Goal: Information Seeking & Learning: Check status

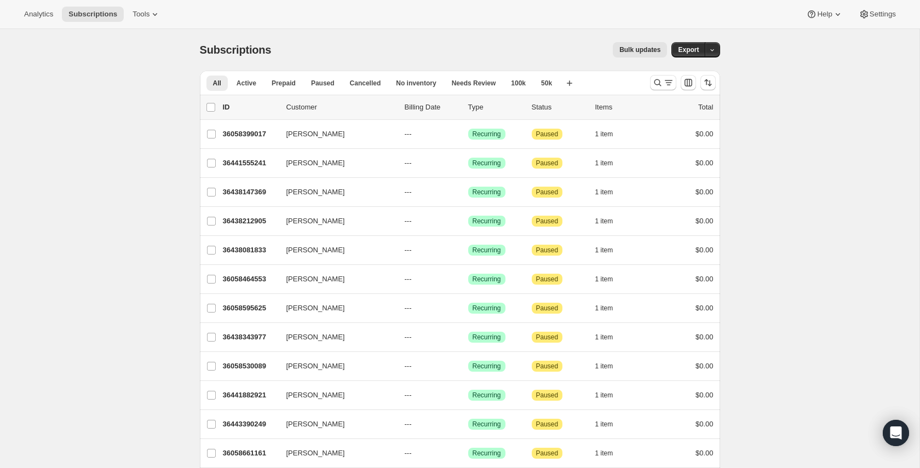
click at [456, 30] on div "Subscriptions. This page is ready Subscriptions Bulk updates More actions Bulk …" at bounding box center [460, 50] width 520 height 42
click at [252, 79] on span "Active" at bounding box center [247, 83] width 20 height 9
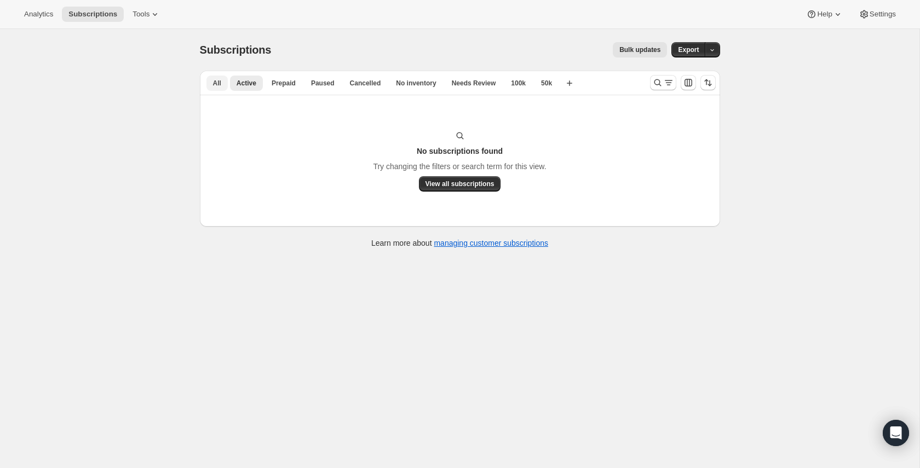
click at [222, 85] on button "All" at bounding box center [216, 83] width 21 height 15
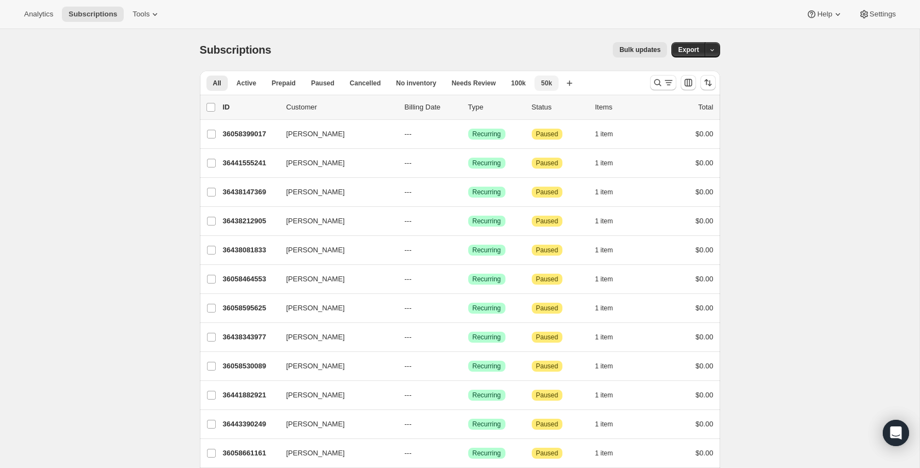
click at [552, 80] on span "50k" at bounding box center [546, 83] width 11 height 9
click at [524, 84] on span "100k" at bounding box center [518, 83] width 15 height 9
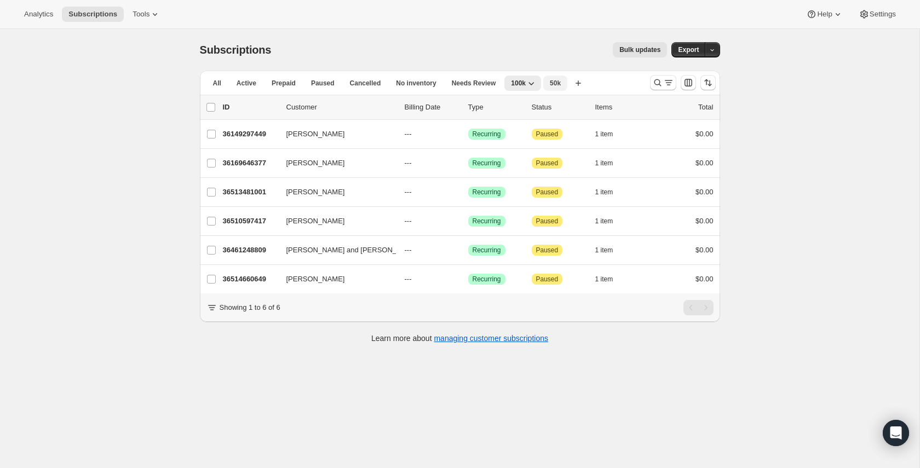
click at [556, 85] on span "50k" at bounding box center [555, 83] width 11 height 9
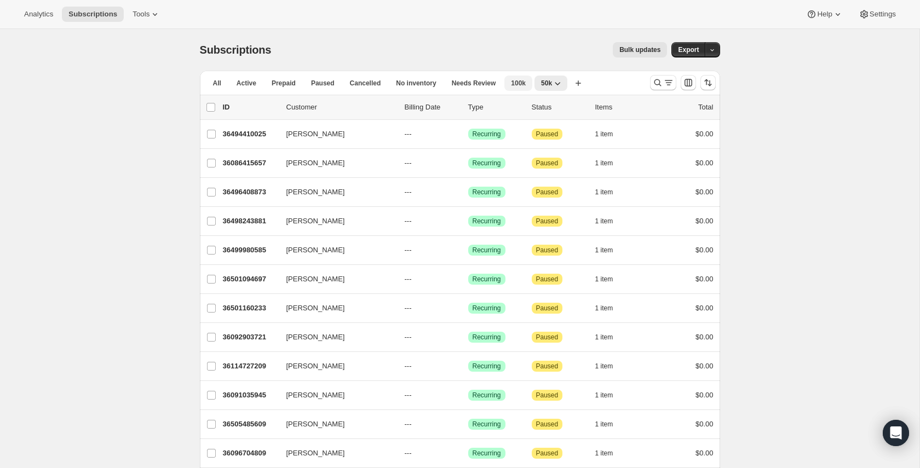
click at [531, 83] on button "100k" at bounding box center [518, 83] width 28 height 15
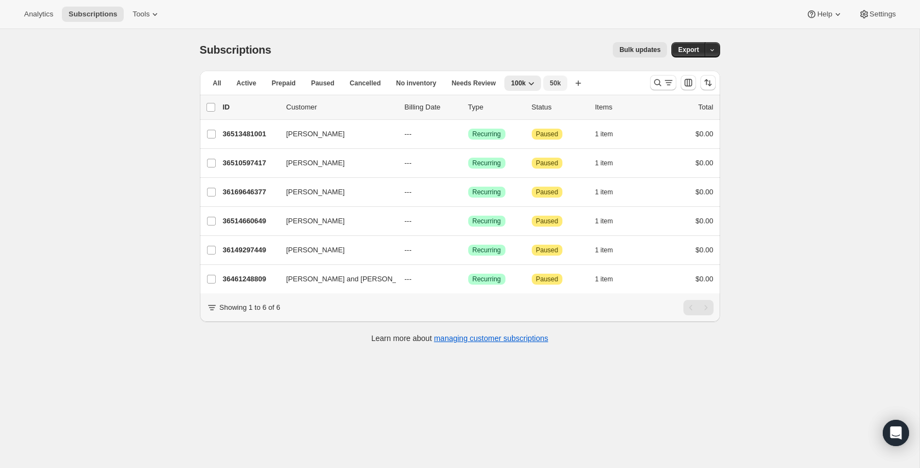
click at [553, 79] on span "50k" at bounding box center [555, 83] width 11 height 9
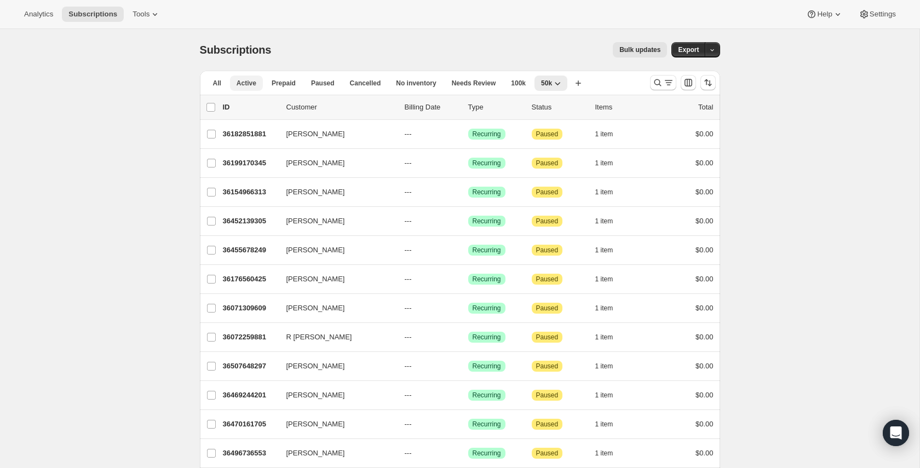
click at [239, 84] on span "Active" at bounding box center [247, 83] width 20 height 9
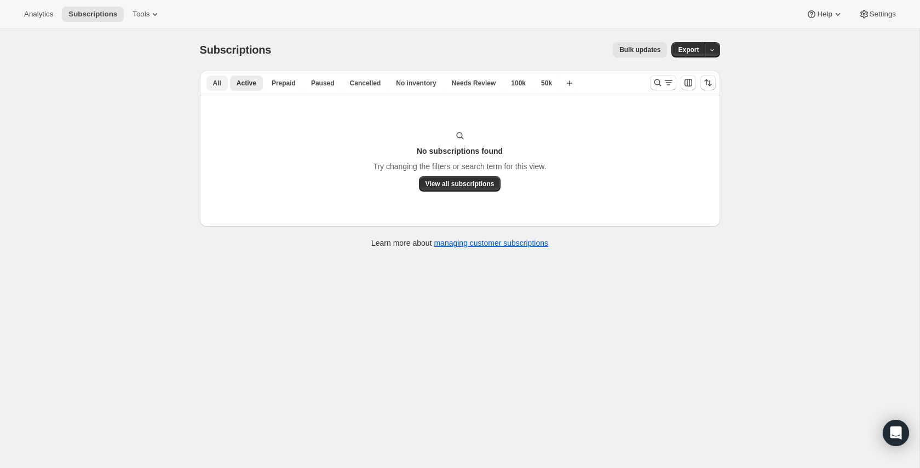
click at [219, 83] on span "All" at bounding box center [217, 83] width 8 height 9
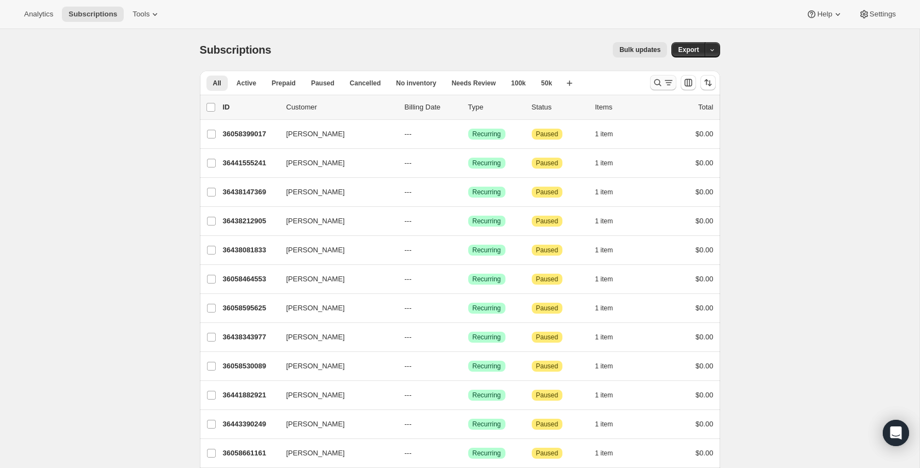
click at [655, 87] on icon "Search and filter results" at bounding box center [657, 82] width 11 height 11
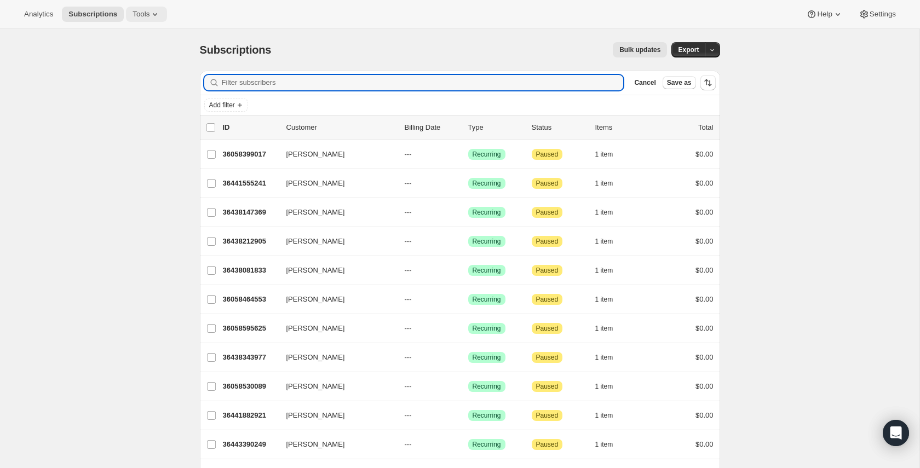
click at [142, 15] on span "Tools" at bounding box center [141, 14] width 17 height 9
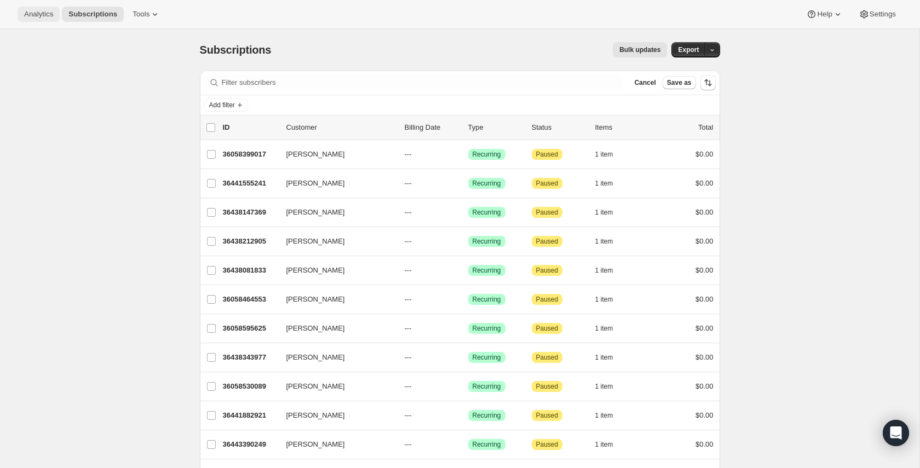
click at [36, 13] on span "Analytics" at bounding box center [38, 14] width 29 height 9
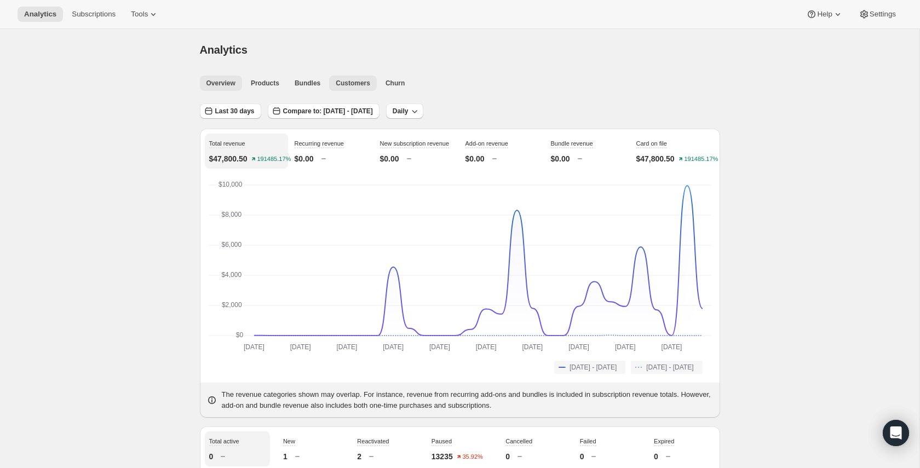
click at [356, 81] on span "Customers" at bounding box center [353, 83] width 35 height 9
